Goal: Find specific page/section: Find specific page/section

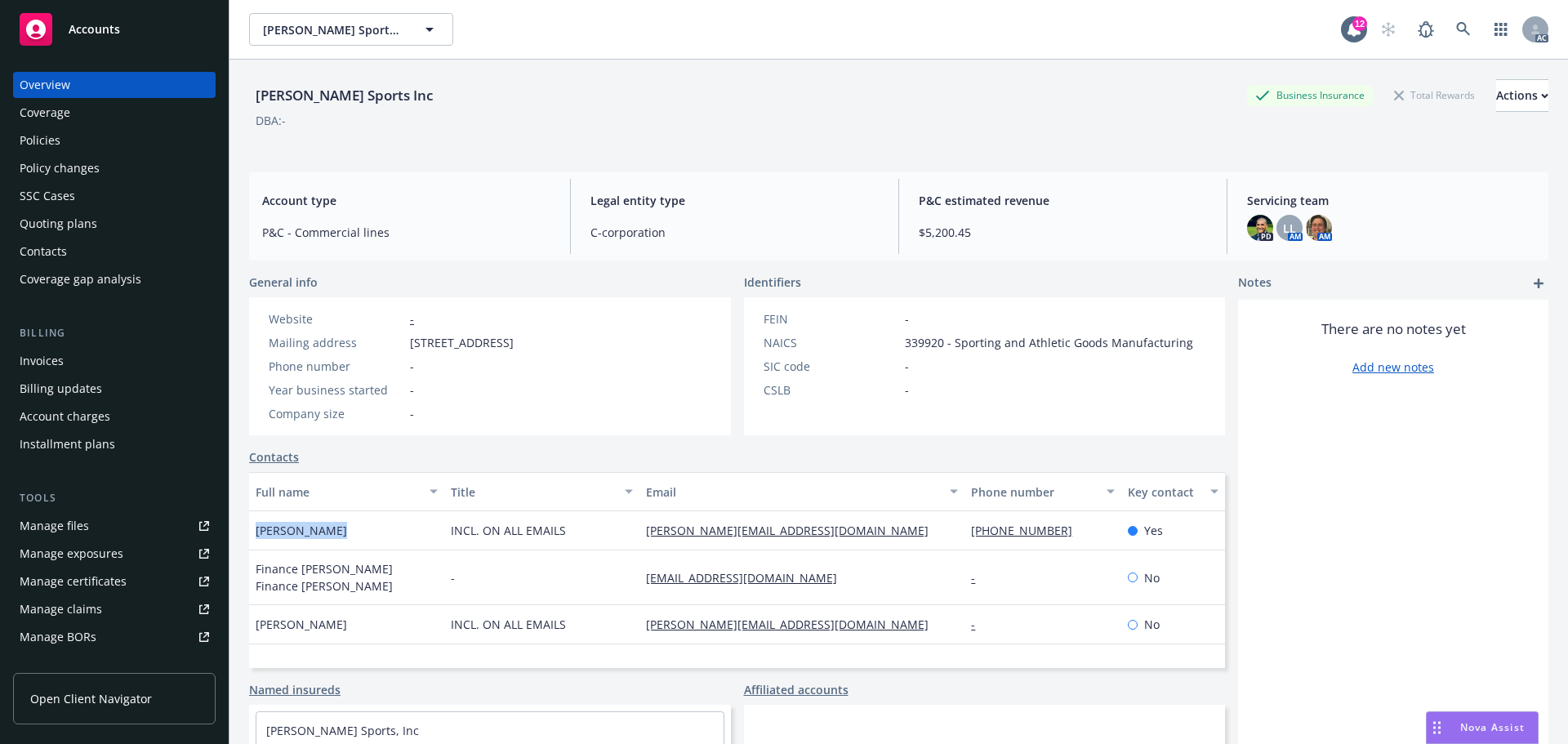
drag, startPoint x: 344, startPoint y: 522, endPoint x: 247, endPoint y: 531, distance: 97.4
click at [247, 531] on div "[PERSON_NAME] Sports Inc Business Insurance Total Rewards Actions DBA: - Accoun…" at bounding box center [898, 431] width 1339 height 744
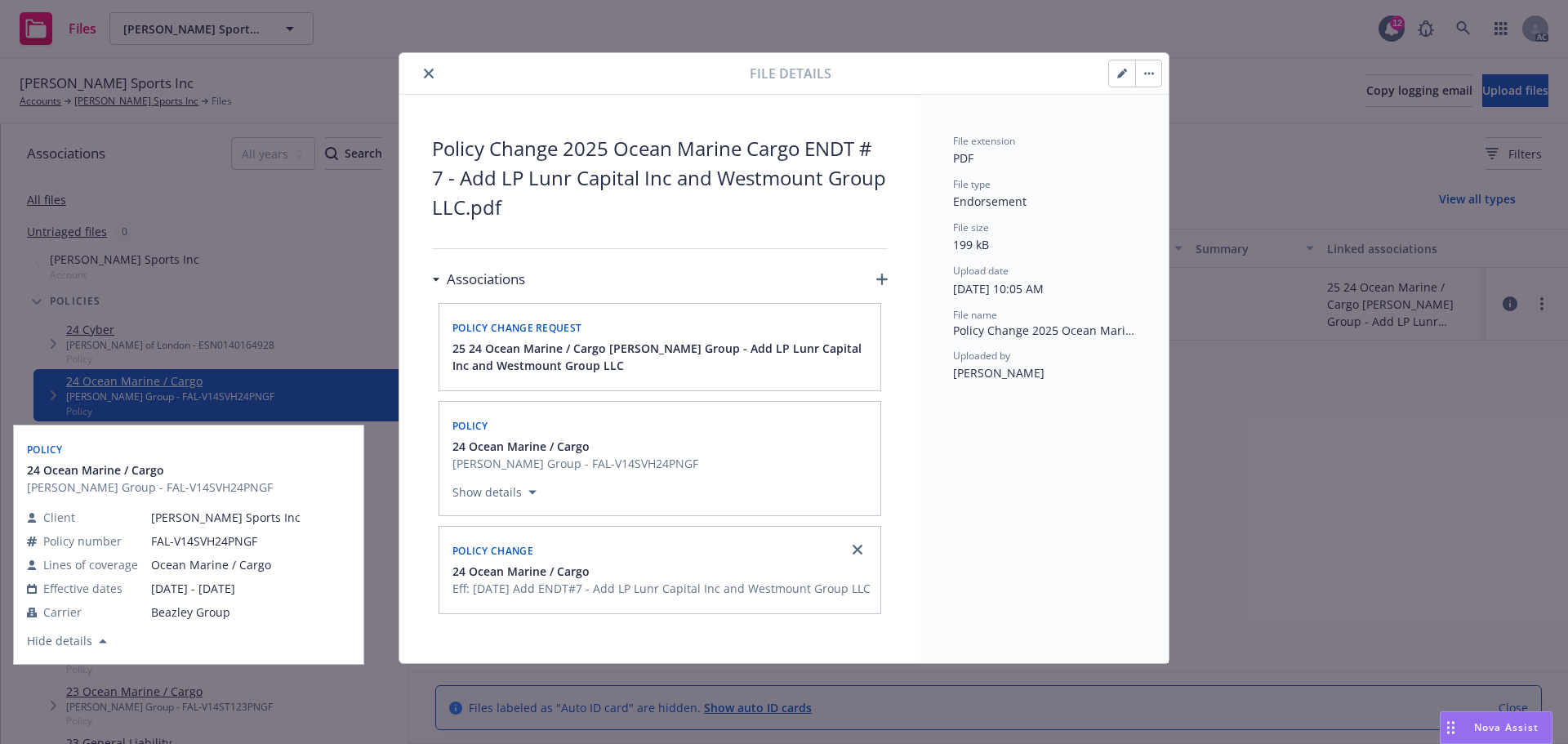
click at [423, 75] on button "close" at bounding box center [428, 73] width 19 height 19
